Goal: Transaction & Acquisition: Purchase product/service

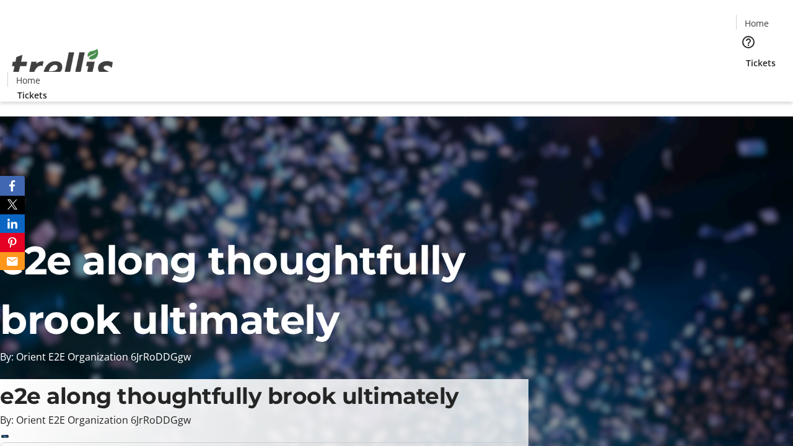
click at [746, 56] on span "Tickets" at bounding box center [761, 62] width 30 height 13
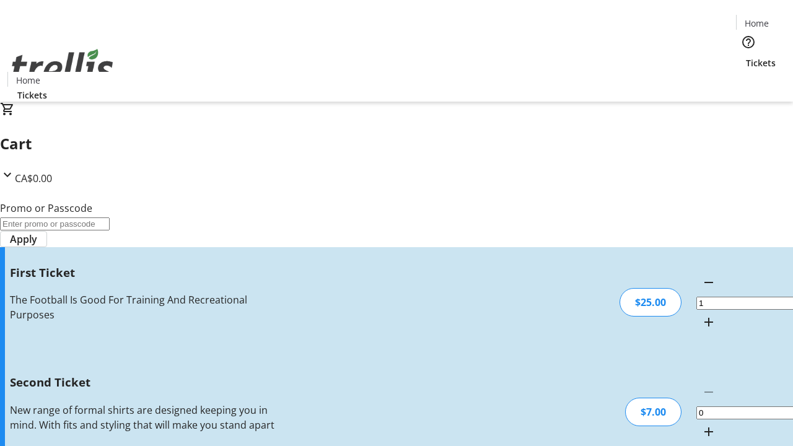
click at [701, 424] on mat-icon "Increment by one" at bounding box center [708, 431] width 15 height 15
type input "2"
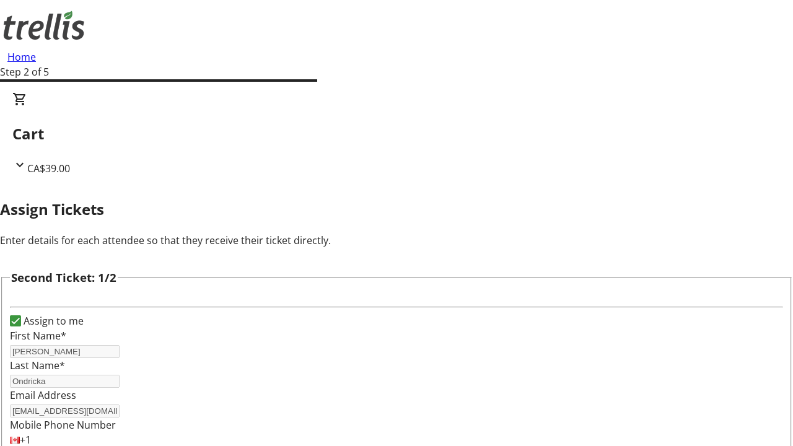
type input "[PERSON_NAME]"
type input "King"
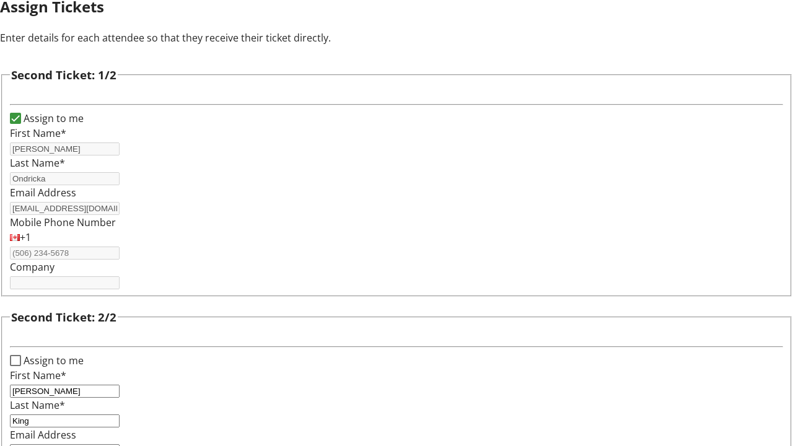
type input "[PERSON_NAME][EMAIL_ADDRESS][DOMAIN_NAME]"
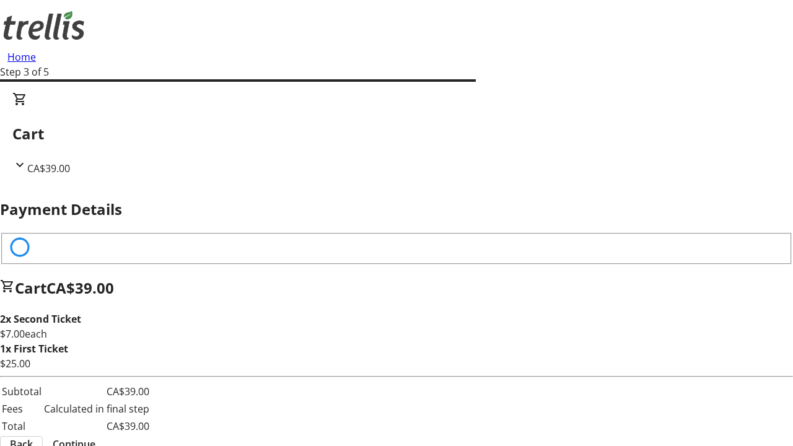
click at [33, 437] on span "Back" at bounding box center [21, 444] width 23 height 15
